Goal: Navigation & Orientation: Find specific page/section

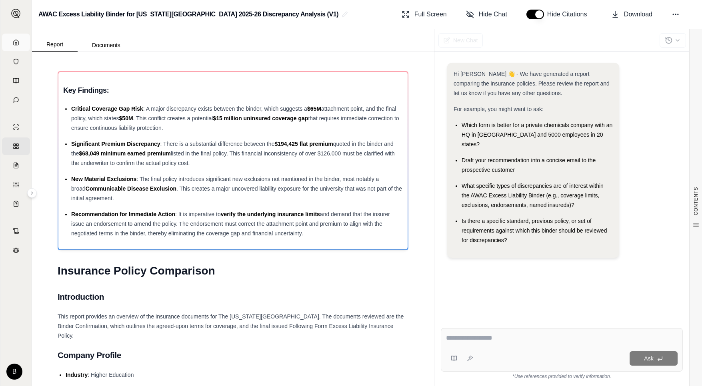
click at [14, 42] on icon at bounding box center [16, 42] width 5 height 5
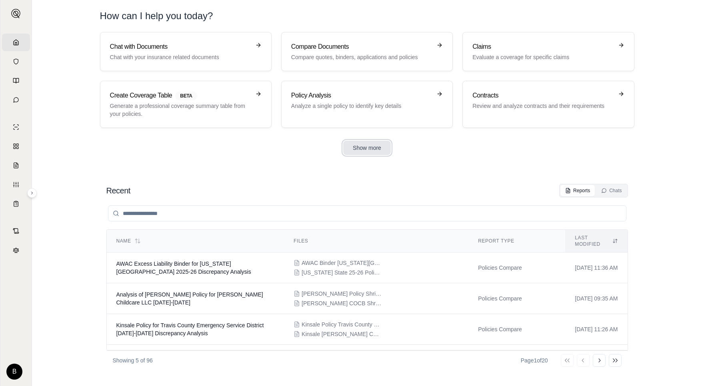
click at [360, 153] on button "Show more" at bounding box center [367, 148] width 48 height 14
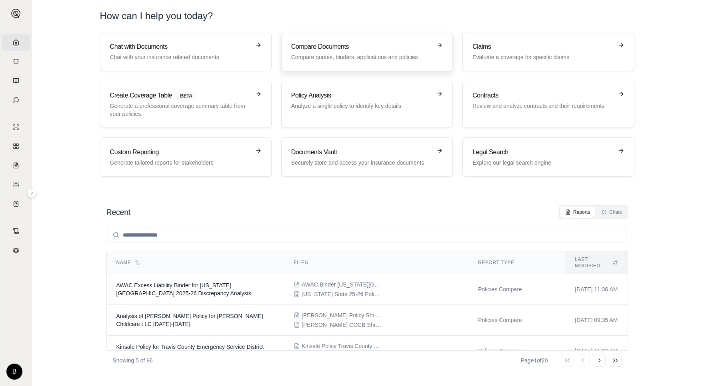
click at [377, 56] on p "Compare quotes, binders, applications and policies" at bounding box center [361, 57] width 140 height 8
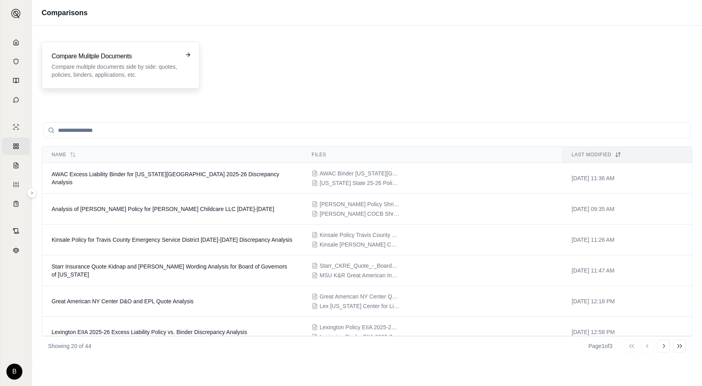
click at [167, 76] on p "Compare multiple documents side by side: quotes, policies, binders, application…" at bounding box center [115, 71] width 127 height 16
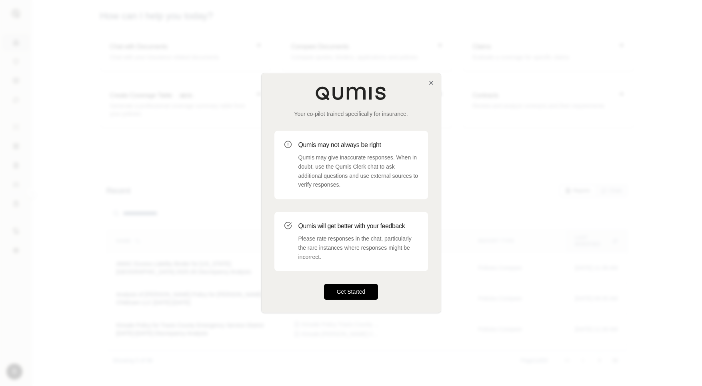
click at [361, 294] on button "Get Started" at bounding box center [351, 292] width 54 height 16
click at [338, 288] on button "Get Started" at bounding box center [351, 292] width 54 height 16
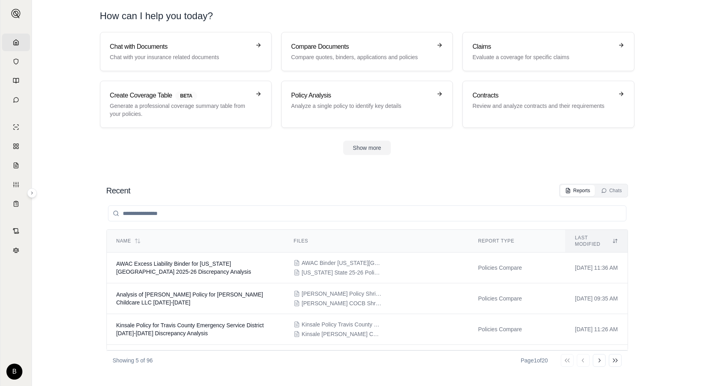
click at [660, 73] on section "Chat with Documents Chat with your insurance related documents Compare Document…" at bounding box center [366, 100] width 663 height 136
click at [375, 149] on button "Show more" at bounding box center [367, 148] width 48 height 14
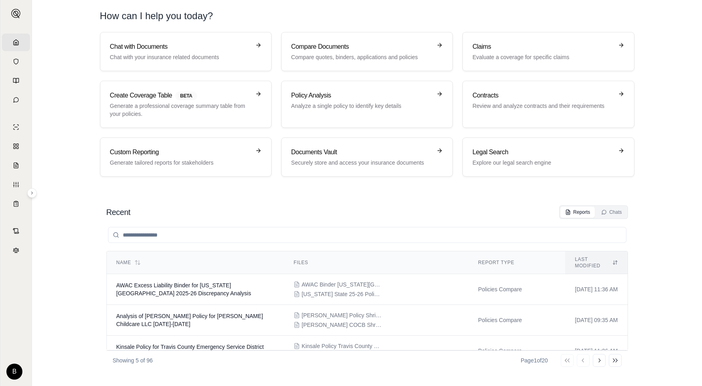
click at [701, 96] on html "Home Vault Prompts Chats Single Policy Comparisons Claims Custom Report Coverag…" at bounding box center [351, 193] width 702 height 386
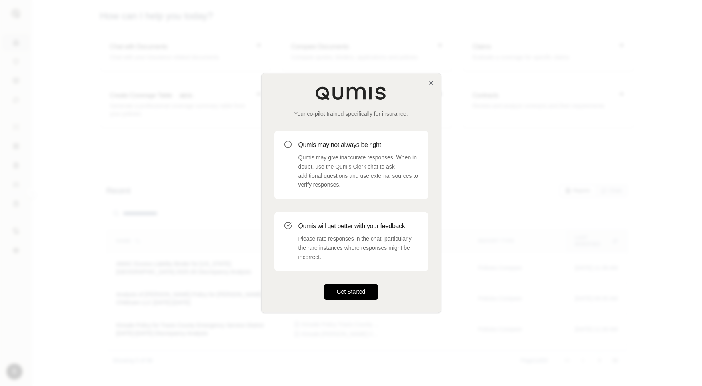
click at [349, 290] on button "Get Started" at bounding box center [351, 292] width 54 height 16
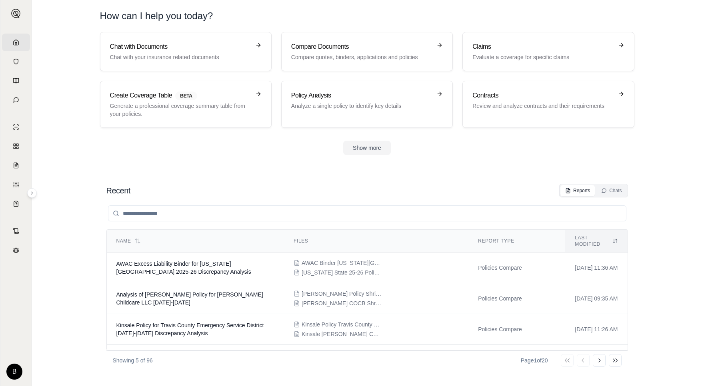
click at [694, 103] on section "Chat with Documents Chat with your insurance related documents Compare Document…" at bounding box center [366, 100] width 663 height 136
